Goal: Transaction & Acquisition: Purchase product/service

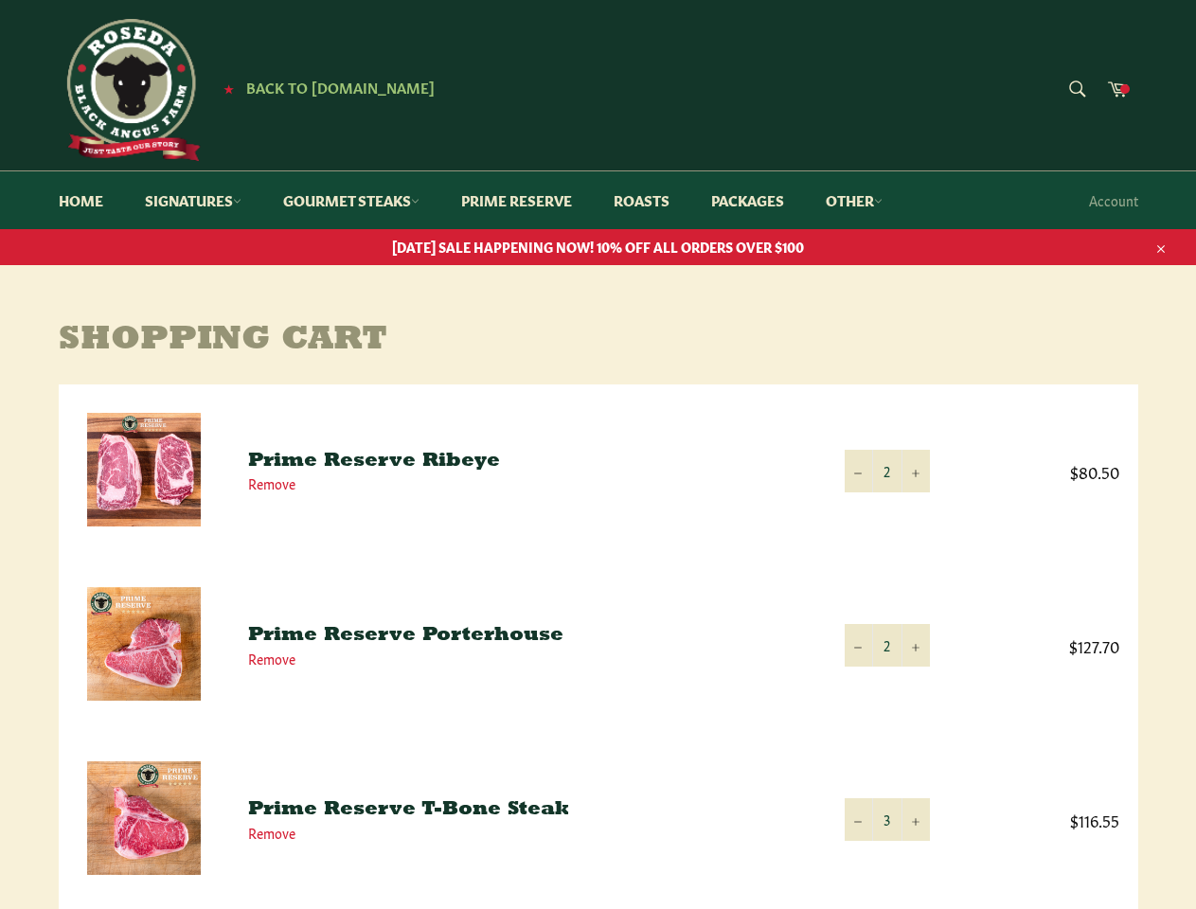
click at [1159, 246] on icon "button" at bounding box center [1160, 248] width 13 height 13
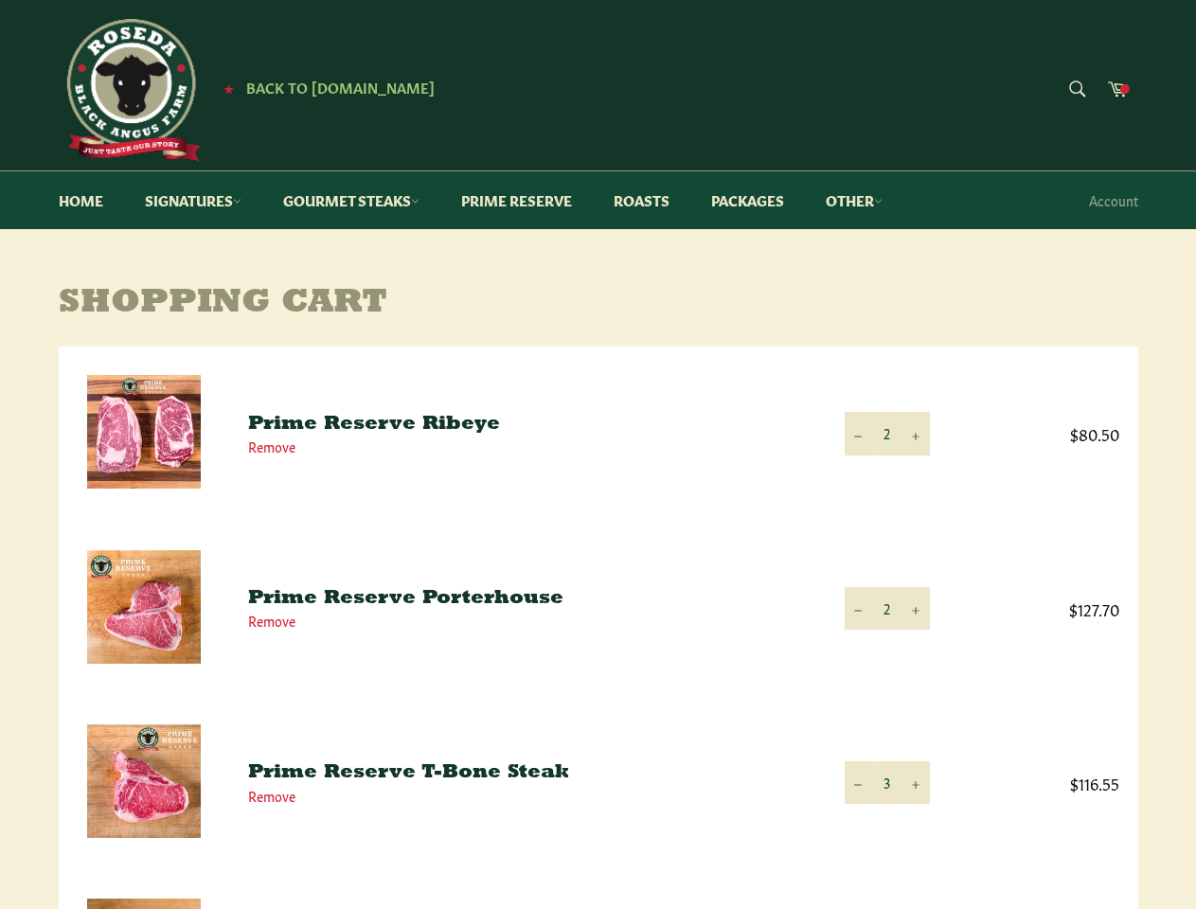
click at [887, 470] on td "Quantity 2 − +" at bounding box center [886, 433] width 123 height 174
click at [859, 470] on td "Quantity 2 − +" at bounding box center [886, 433] width 123 height 174
click at [915, 470] on td "Quantity 2 − +" at bounding box center [886, 433] width 123 height 174
click at [887, 645] on td "Quantity 2 − +" at bounding box center [886, 608] width 123 height 174
click at [859, 645] on td "Quantity 2 − +" at bounding box center [886, 608] width 123 height 174
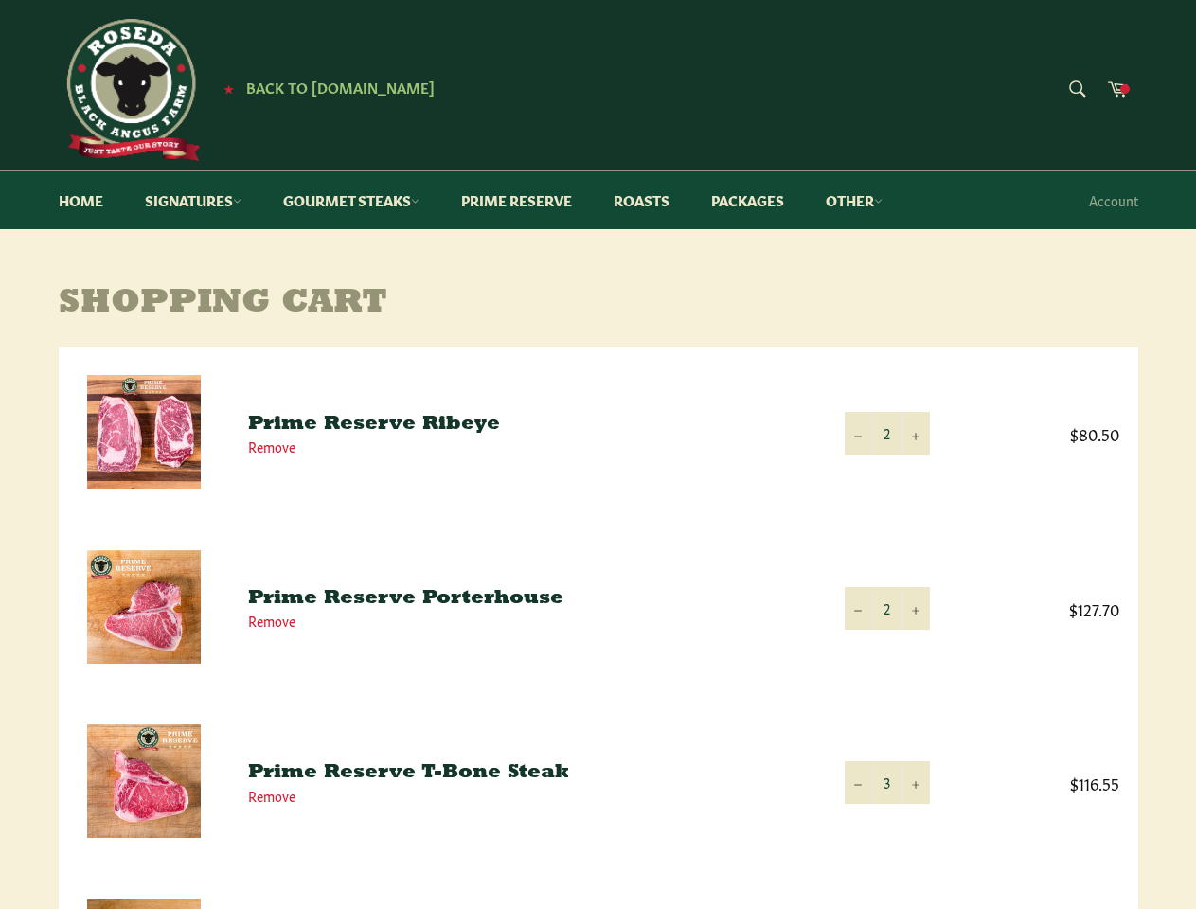
click at [915, 645] on td "Quantity 2 − +" at bounding box center [886, 608] width 123 height 174
click at [887, 819] on td "Quantity 3 − +" at bounding box center [886, 782] width 123 height 174
click at [859, 819] on td "Quantity 3 − +" at bounding box center [886, 782] width 123 height 174
click at [915, 819] on td "Quantity 3 − +" at bounding box center [886, 782] width 123 height 174
